Goal: Information Seeking & Learning: Learn about a topic

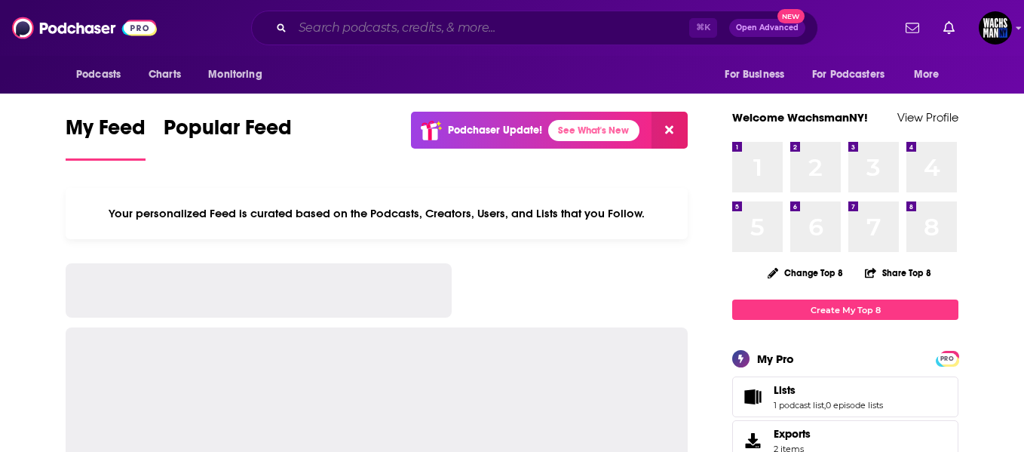
click at [339, 32] on input "Search podcasts, credits, & more..." at bounding box center [491, 28] width 397 height 24
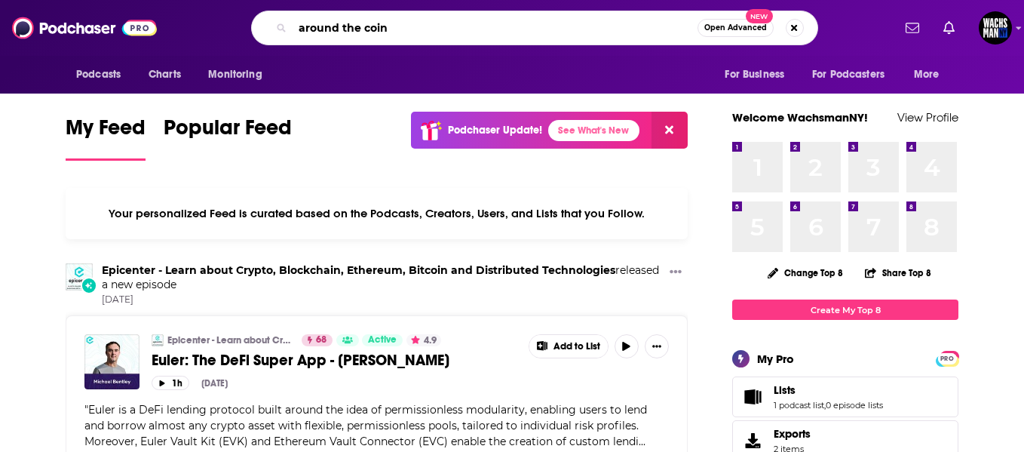
type input "around the coin"
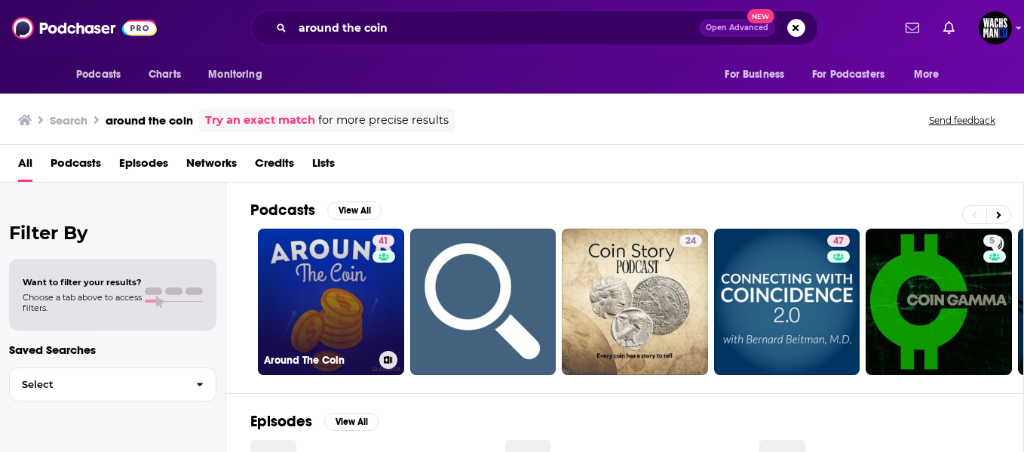
click at [352, 271] on link "41 Around The Coin" at bounding box center [331, 302] width 146 height 146
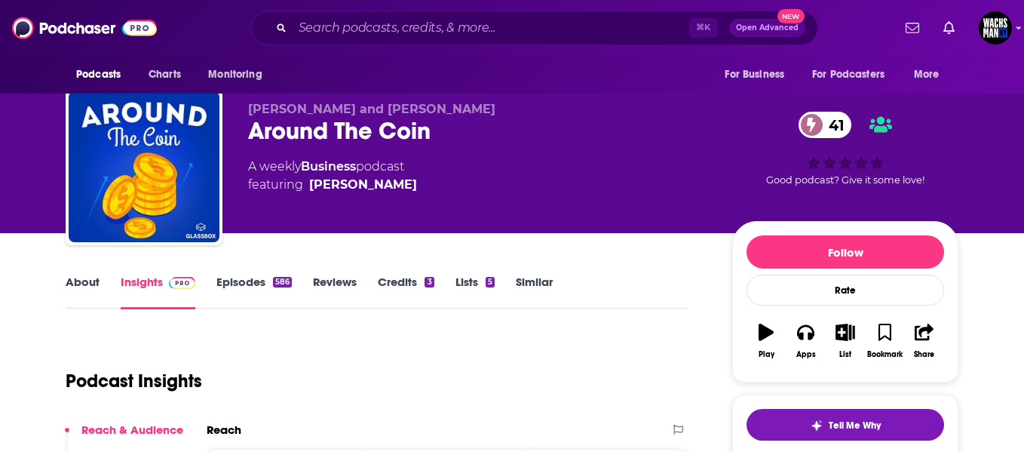
scroll to position [10, 0]
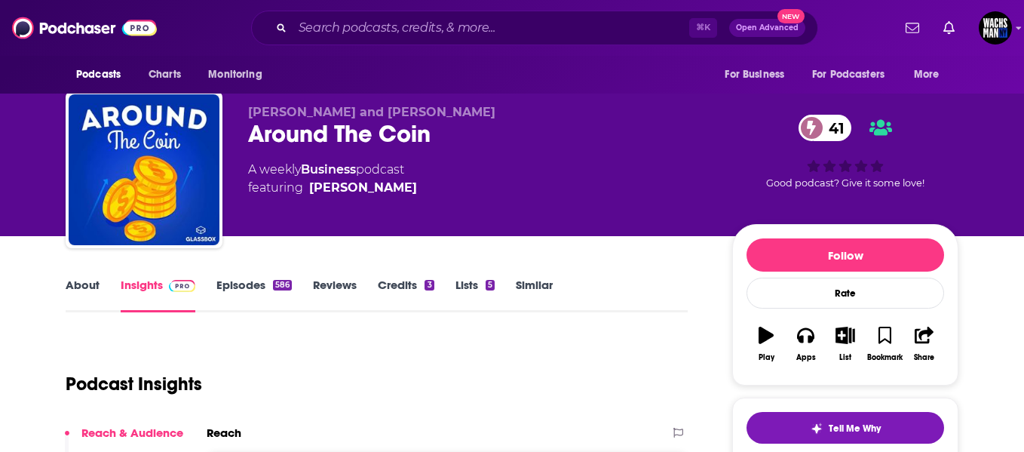
drag, startPoint x: 503, startPoint y: 111, endPoint x: 245, endPoint y: 110, distance: 258.0
click at [245, 110] on div "[PERSON_NAME] and [PERSON_NAME] Around The Coin 41 A weekly Business podcast fe…" at bounding box center [512, 172] width 893 height 163
copy span "[PERSON_NAME] and [PERSON_NAME]"
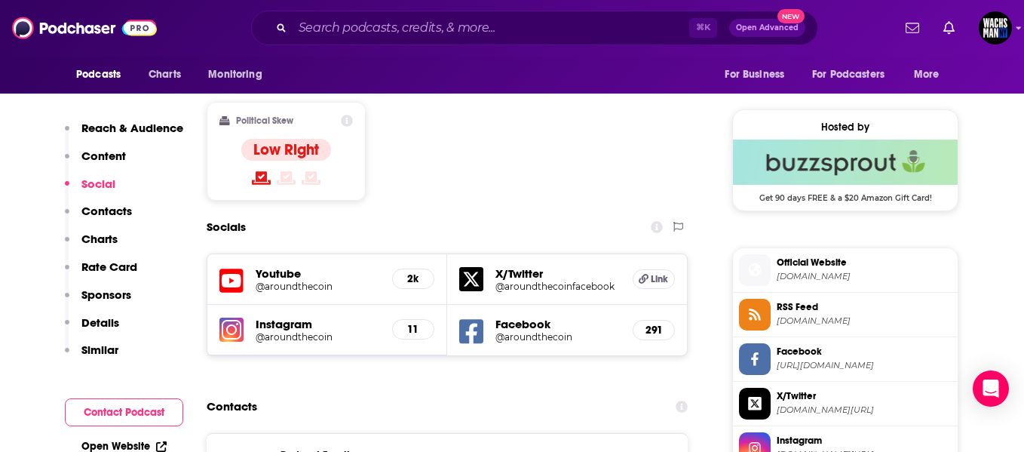
scroll to position [1171, 0]
click at [550, 266] on h5 "X/Twitter" at bounding box center [558, 273] width 125 height 14
click at [518, 266] on h5 "X/Twitter" at bounding box center [558, 273] width 125 height 14
click at [477, 266] on icon at bounding box center [471, 278] width 24 height 24
